Goal: Task Accomplishment & Management: Complete application form

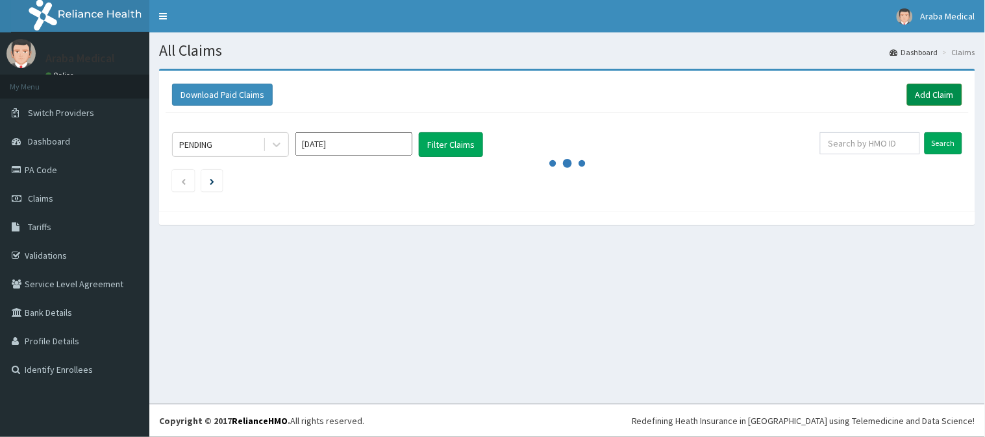
click at [936, 96] on link "Add Claim" at bounding box center [934, 95] width 55 height 22
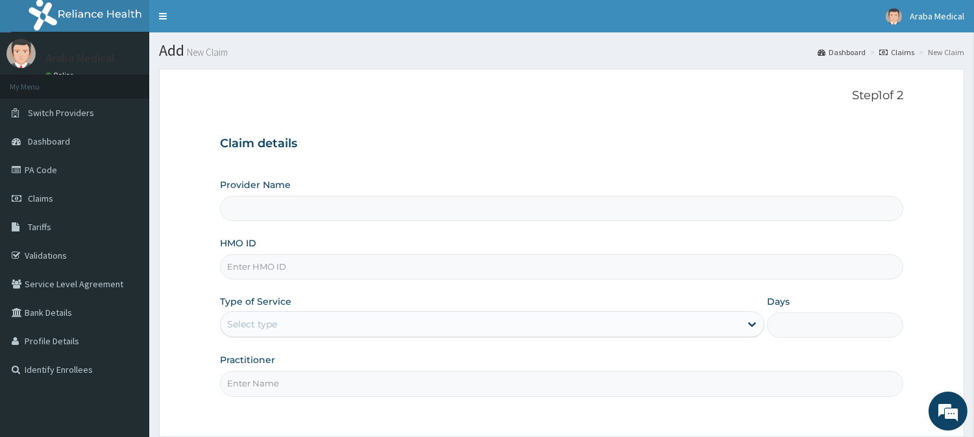
click at [431, 273] on input "HMO ID" at bounding box center [562, 266] width 684 height 25
type input "[GEOGRAPHIC_DATA]"
paste input "avl/10239/b"
type input "avl/10239/b"
click at [328, 322] on div "Select type" at bounding box center [481, 324] width 520 height 21
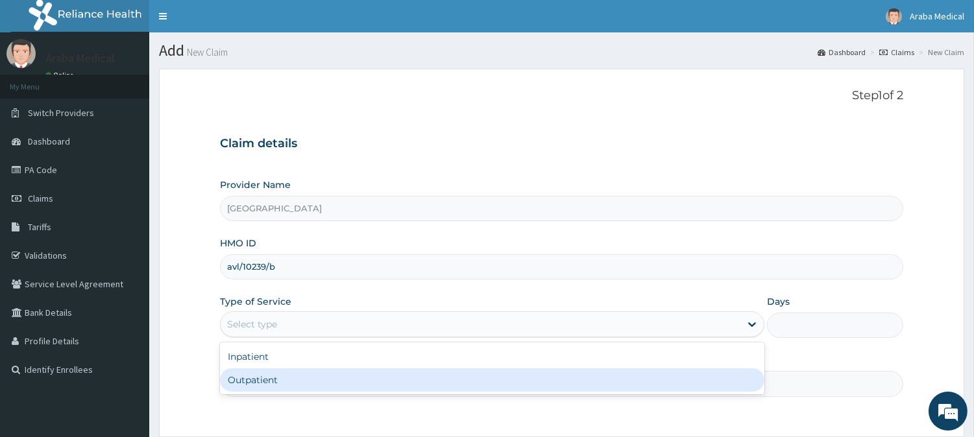
click at [287, 373] on div "Outpatient" at bounding box center [492, 380] width 545 height 23
type input "1"
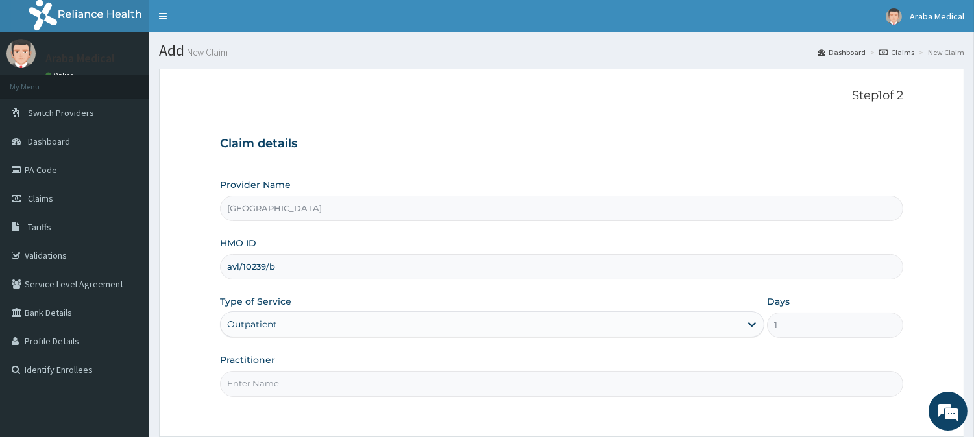
click at [754, 388] on input "Practitioner" at bounding box center [562, 383] width 684 height 25
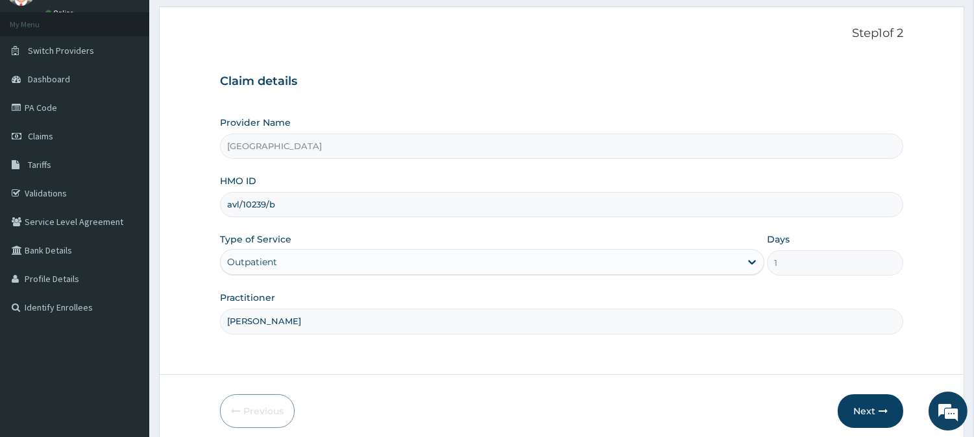
scroll to position [68, 0]
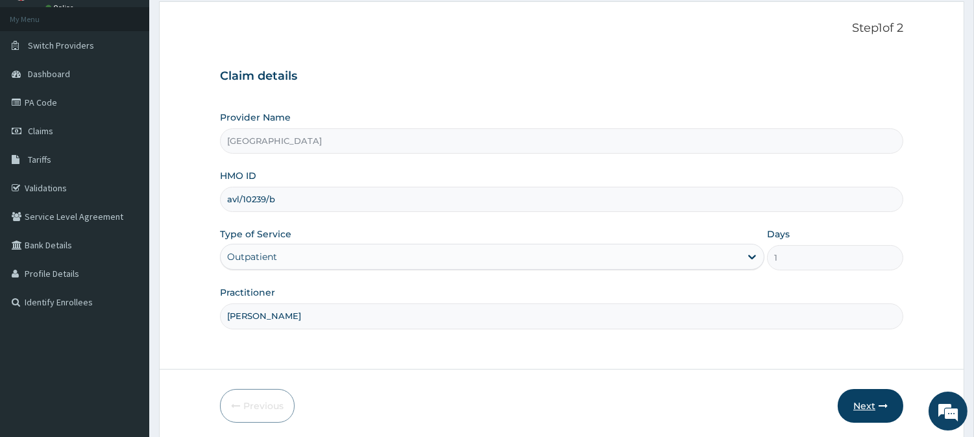
type input "[PERSON_NAME]"
click at [872, 400] on button "Next" at bounding box center [871, 406] width 66 height 34
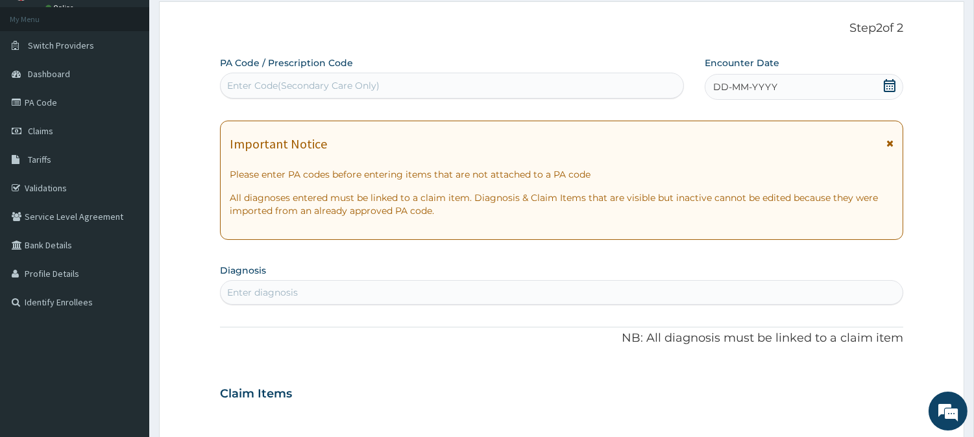
click at [485, 86] on div "Enter Code(Secondary Care Only)" at bounding box center [452, 85] width 463 height 21
paste input "PA/09A1AC"
type input "PA/09A1AC"
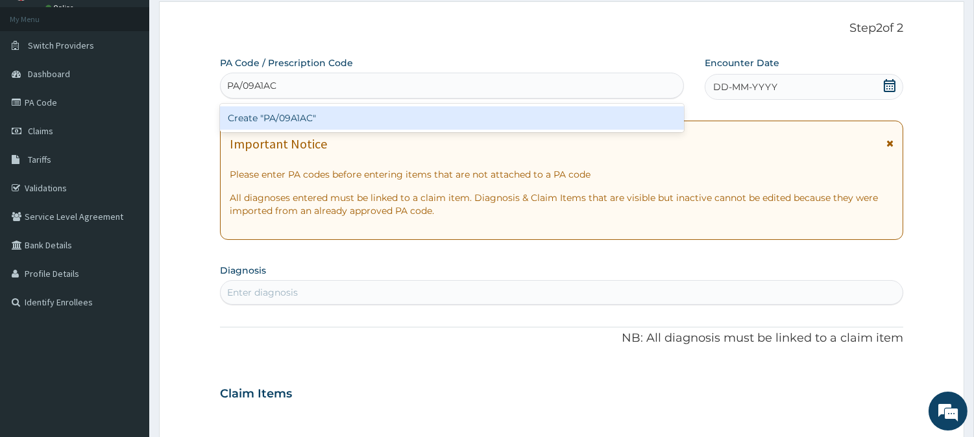
click at [316, 118] on div "Create "PA/09A1AC"" at bounding box center [452, 117] width 464 height 23
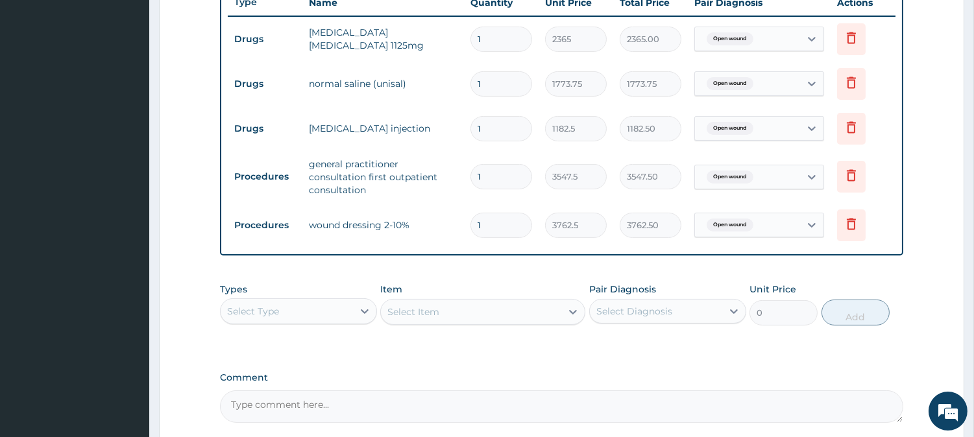
scroll to position [615, 0]
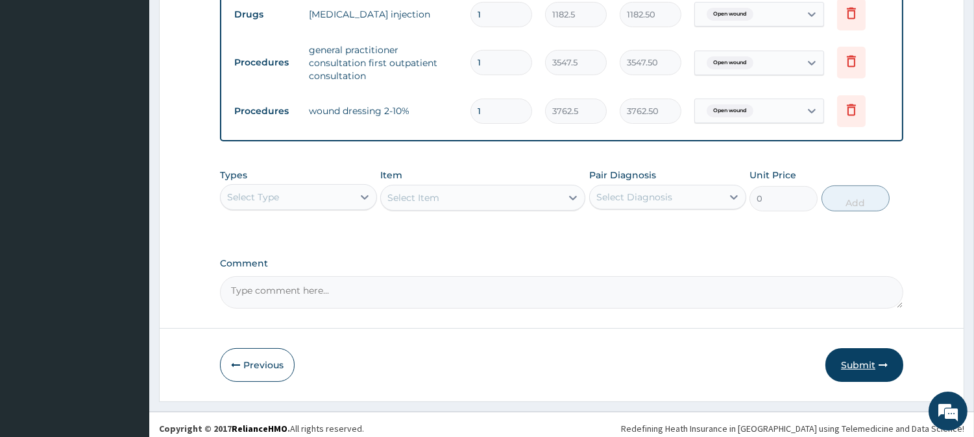
click at [855, 360] on button "Submit" at bounding box center [865, 366] width 78 height 34
